Goal: Find specific page/section: Find specific page/section

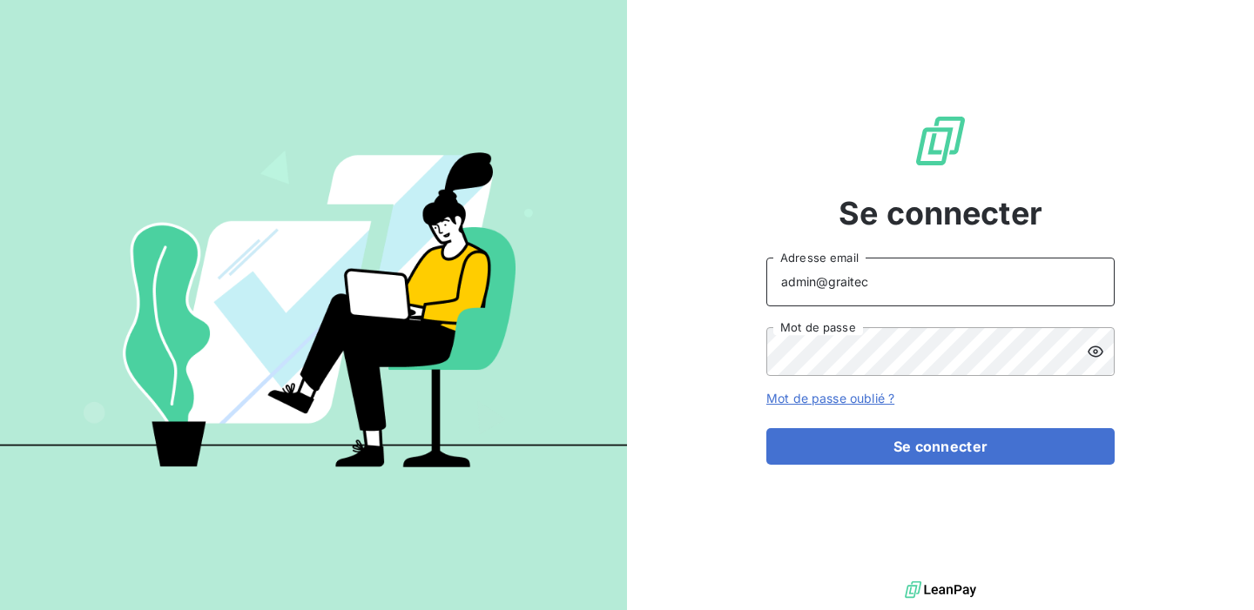
click at [876, 282] on input "admin@graitec" at bounding box center [940, 282] width 348 height 49
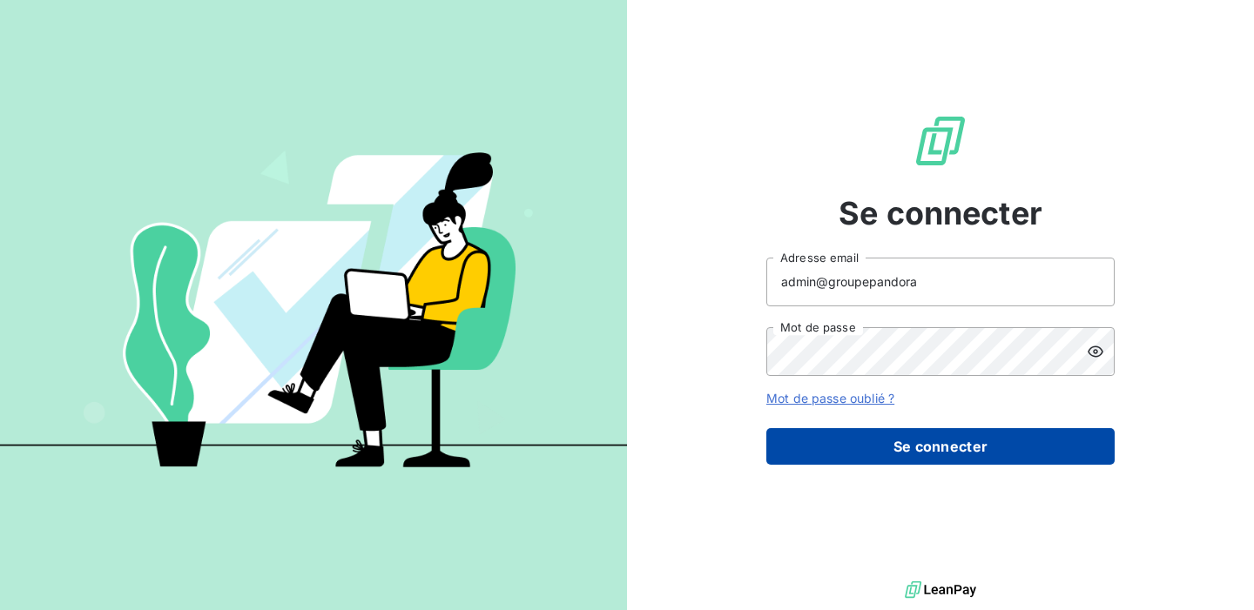
click at [912, 448] on button "Se connecter" at bounding box center [940, 446] width 348 height 37
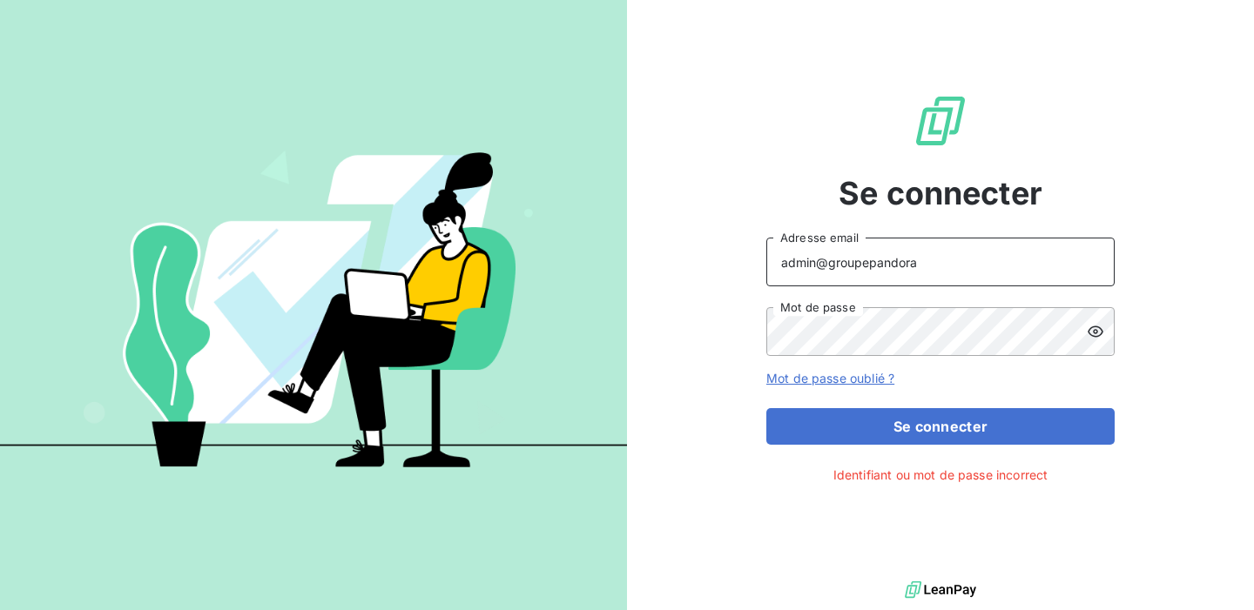
click at [925, 265] on input "admin@groupepandora" at bounding box center [940, 262] width 348 height 49
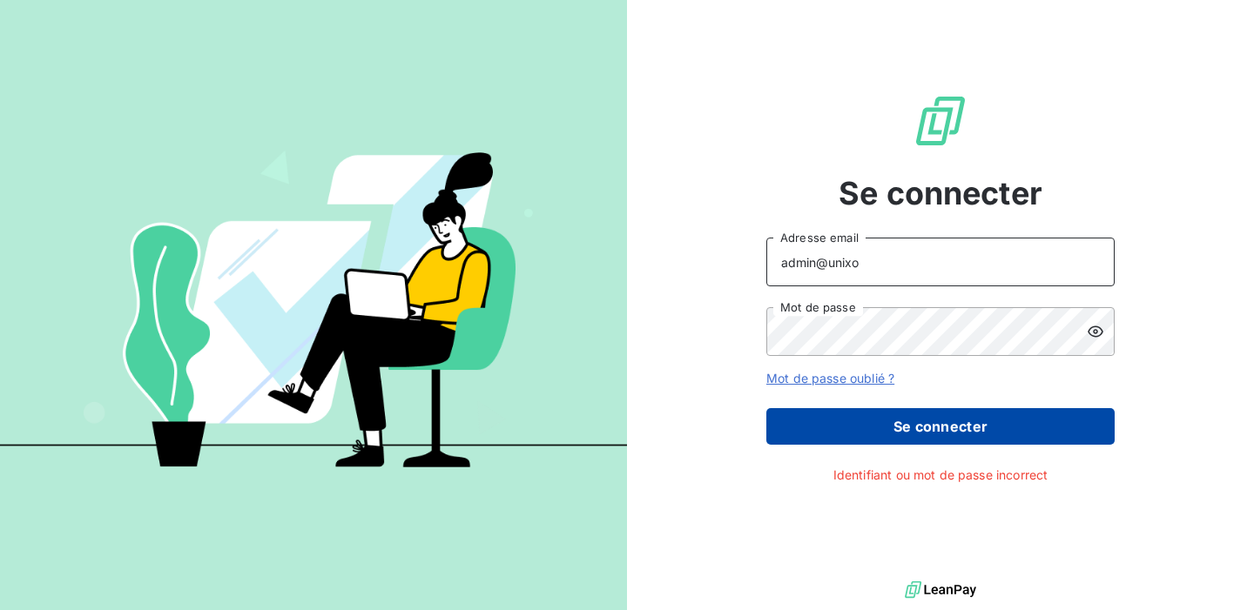
type input "admin@unixo"
click at [903, 434] on button "Se connecter" at bounding box center [940, 426] width 348 height 37
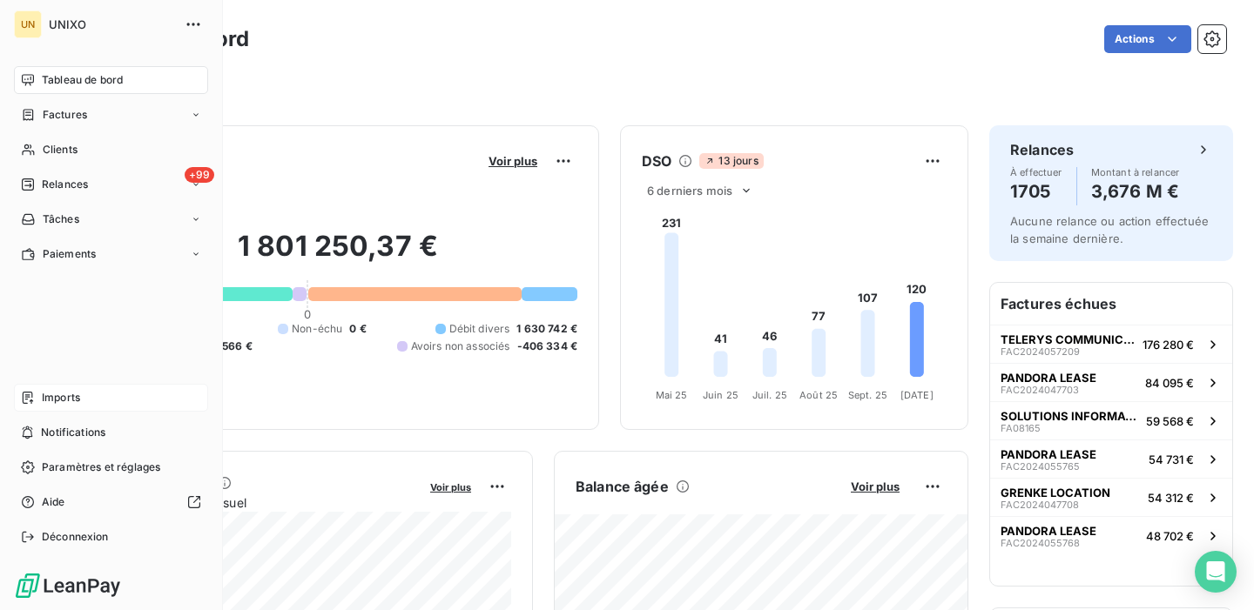
click at [50, 400] on span "Imports" at bounding box center [61, 398] width 38 height 16
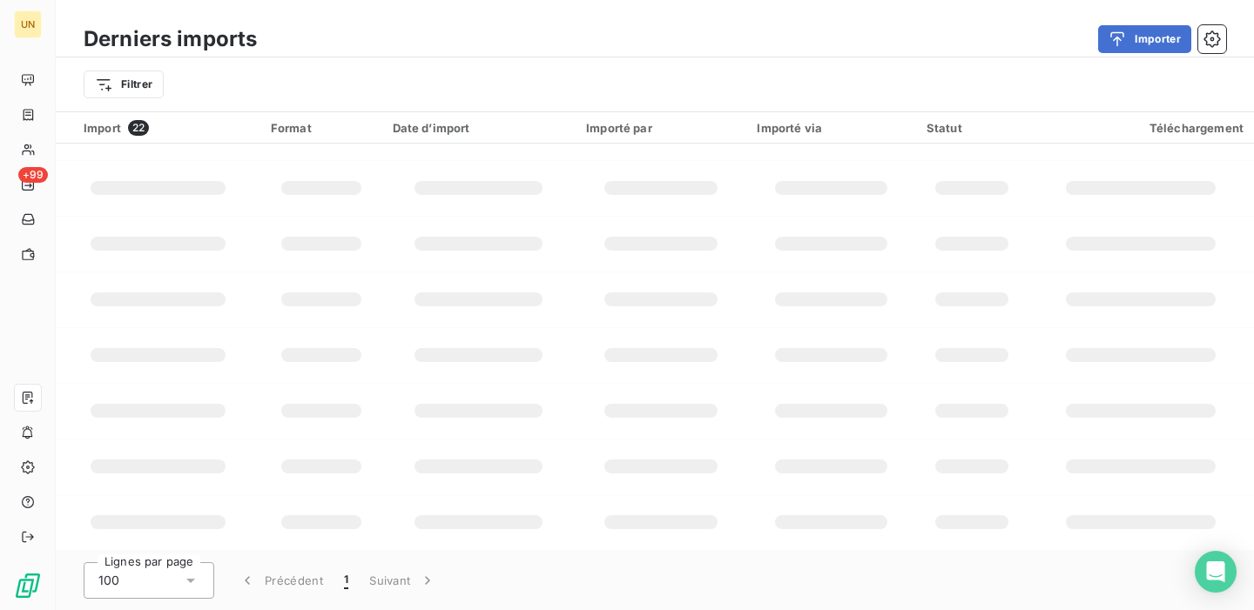
scroll to position [512, 0]
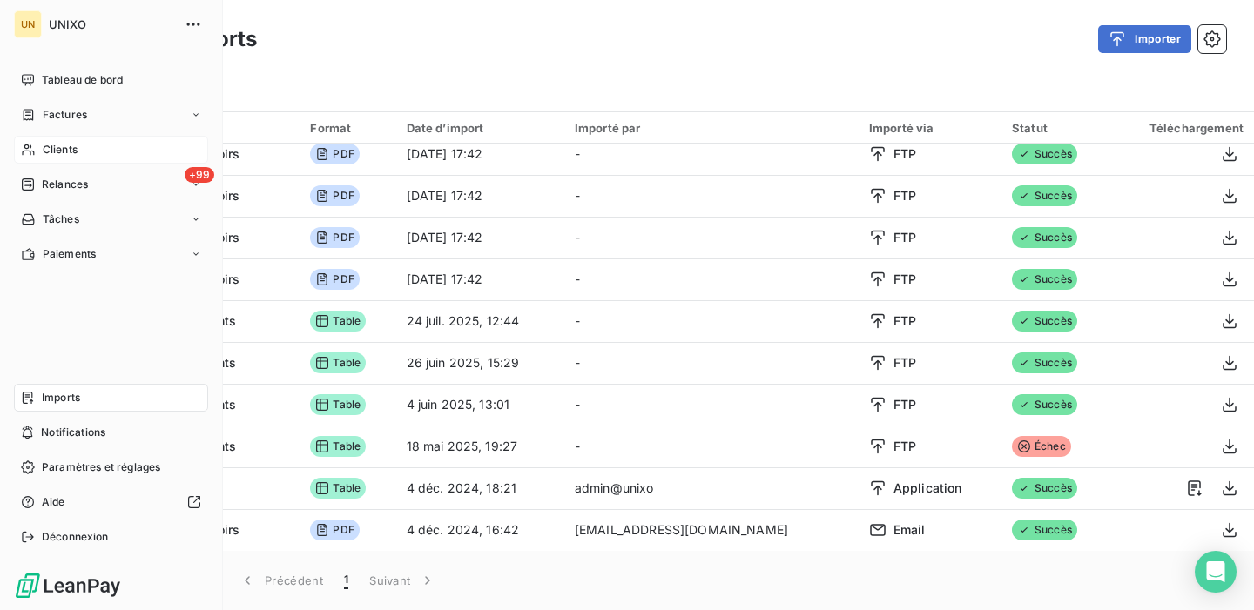
click at [77, 148] on div "Clients" at bounding box center [111, 150] width 194 height 28
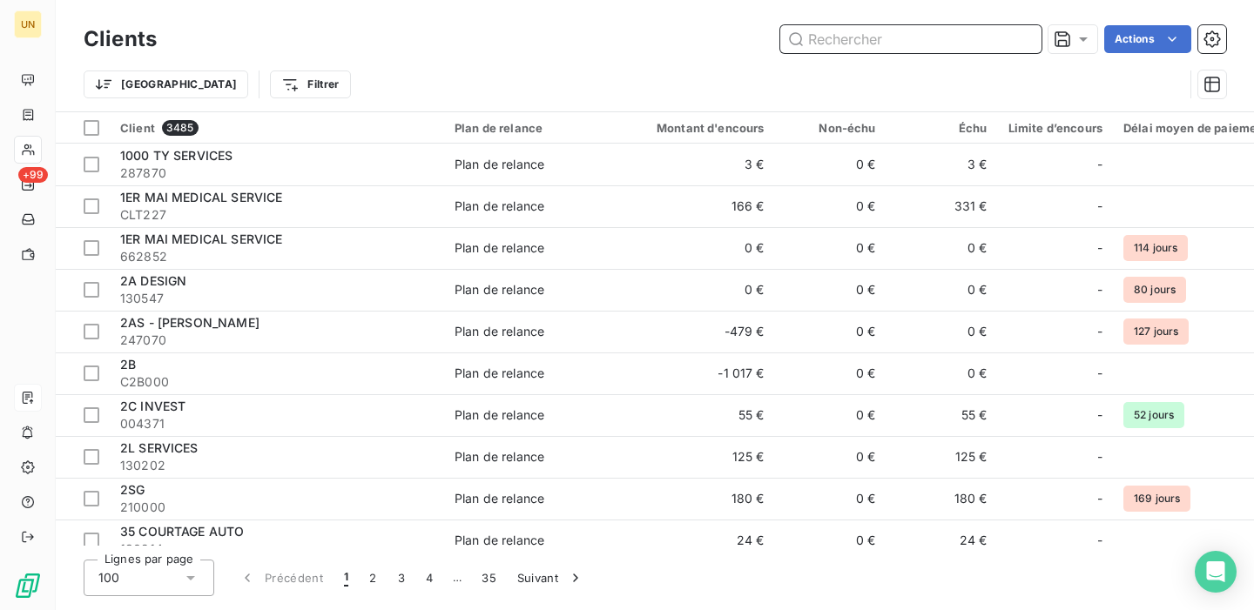
click at [876, 36] on input "text" at bounding box center [910, 39] width 261 height 28
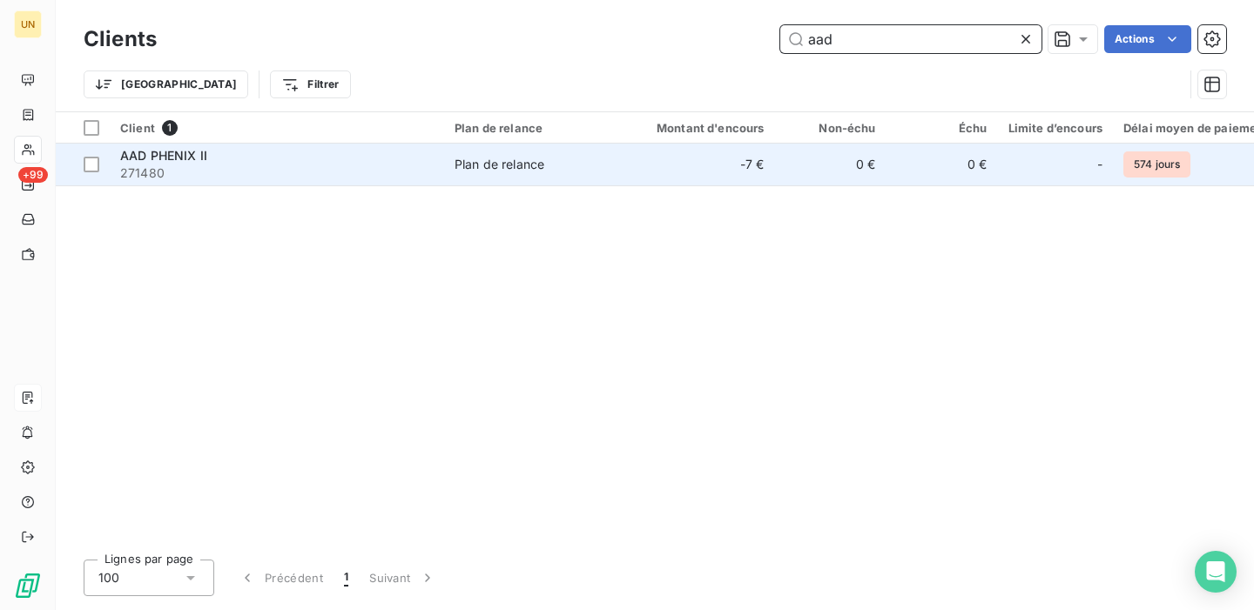
type input "aad"
click at [263, 165] on span "271480" at bounding box center [276, 173] width 313 height 17
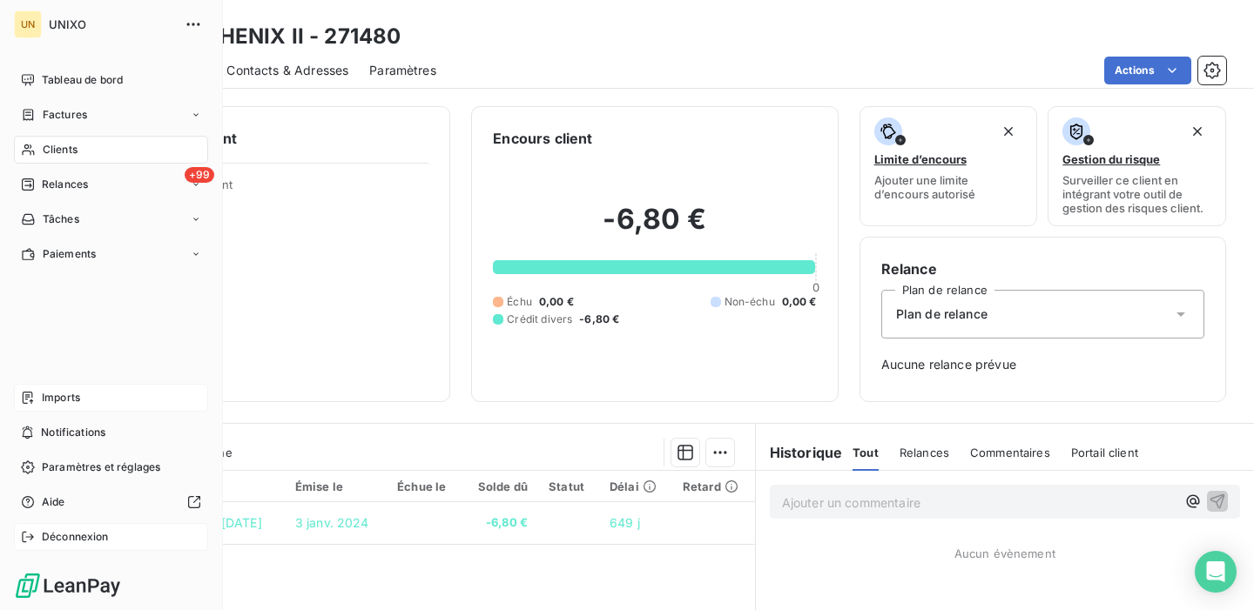
click at [98, 536] on span "Déconnexion" at bounding box center [75, 537] width 67 height 16
